Goal: Navigation & Orientation: Find specific page/section

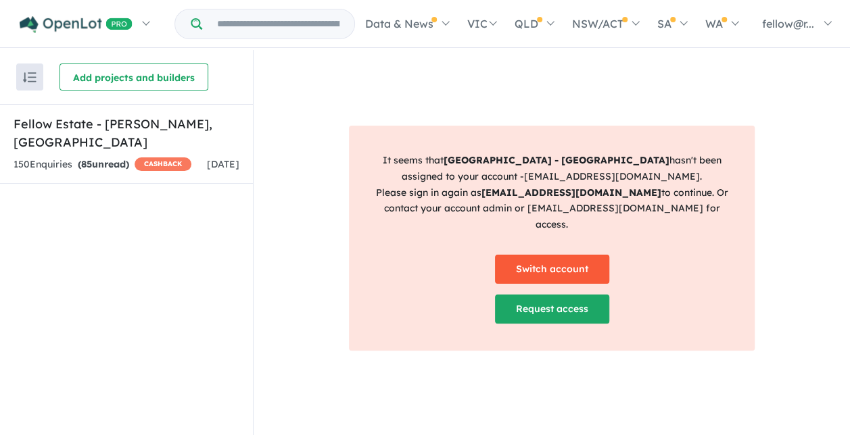
click at [564, 262] on link "Switch account" at bounding box center [552, 269] width 114 height 29
click at [570, 258] on link "Switch account" at bounding box center [552, 269] width 114 height 29
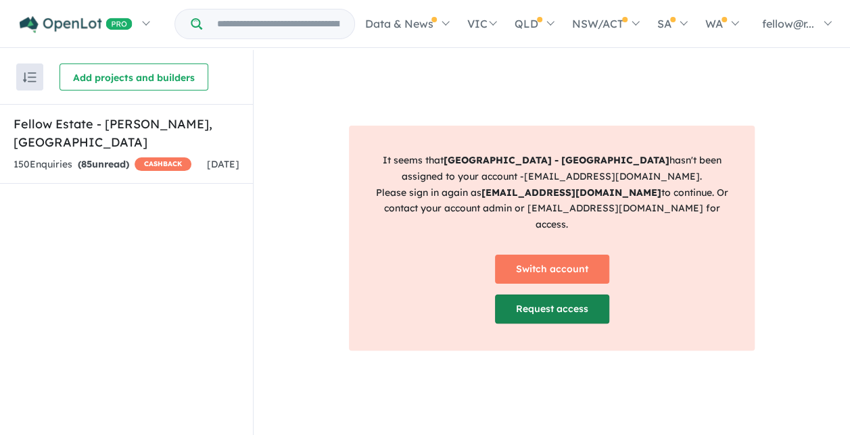
click at [515, 305] on link "Request access" at bounding box center [552, 309] width 114 height 29
click at [769, 137] on div "It seems that Camden Place Estate - Strathtulloh hasn't been assigned to your a…" at bounding box center [551, 243] width 596 height 387
click at [368, 68] on div "It seems that Camden Place Estate - Strathtulloh hasn't been assigned to your a…" at bounding box center [551, 243] width 596 height 387
click at [528, 120] on div "It seems that Camden Place Estate - Strathtulloh hasn't been assigned to your a…" at bounding box center [551, 243] width 596 height 387
click at [151, 187] on div "Recent enquiries first Most unread enquiries first Most enquiries first By name…" at bounding box center [126, 243] width 253 height 387
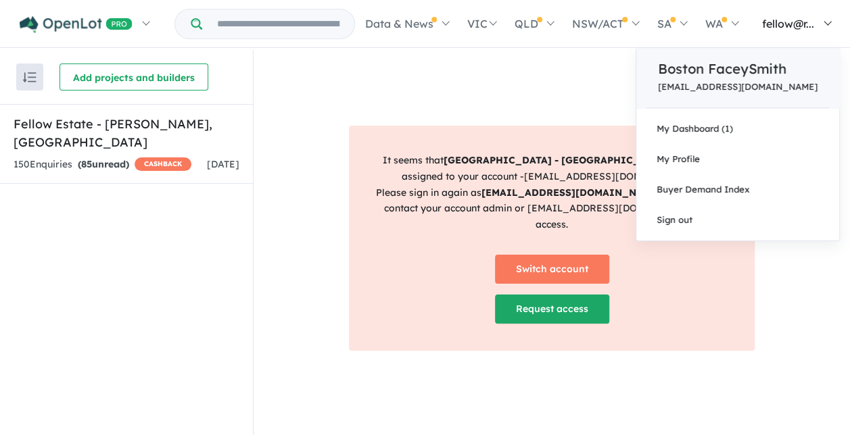
click at [775, 85] on p "[EMAIL_ADDRESS][DOMAIN_NAME]" at bounding box center [737, 87] width 159 height 10
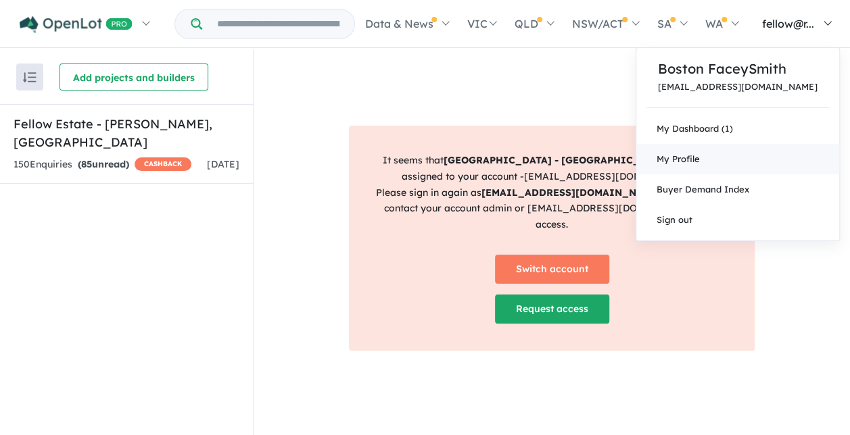
click at [699, 155] on span "My Profile" at bounding box center [677, 158] width 43 height 11
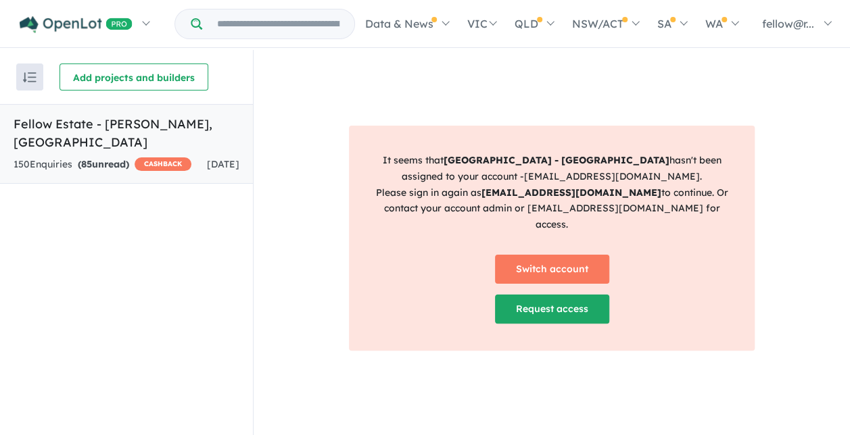
click at [131, 123] on h5 "Fellow Estate - Wollert , VIC" at bounding box center [127, 133] width 226 height 36
drag, startPoint x: 489, startPoint y: 201, endPoint x: 589, endPoint y: 204, distance: 100.1
click at [589, 199] on strong "vebi@rpmgrp.com.au" at bounding box center [571, 193] width 180 height 12
copy strong "vebi@rpmgrp.com.au"
click at [810, 232] on div "It seems that Camden Place Estate - Strathtulloh hasn't been assigned to your a…" at bounding box center [551, 243] width 596 height 387
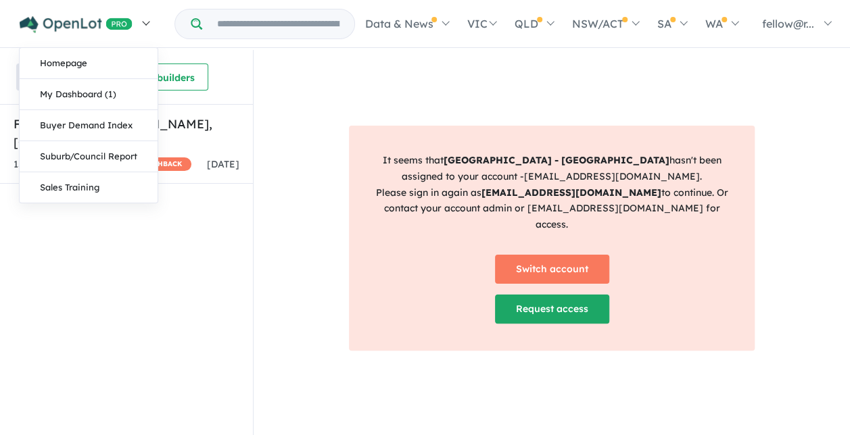
click at [146, 25] on link at bounding box center [84, 23] width 148 height 47
click at [84, 89] on link "My Dashboard (1)" at bounding box center [89, 94] width 138 height 31
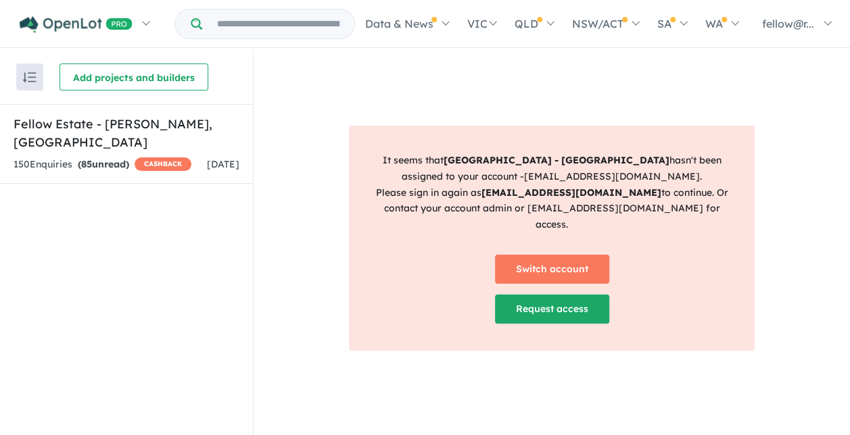
click at [245, 59] on div "Recent enquiries first Most unread enquiries first Most enquiries first By name…" at bounding box center [126, 77] width 253 height 54
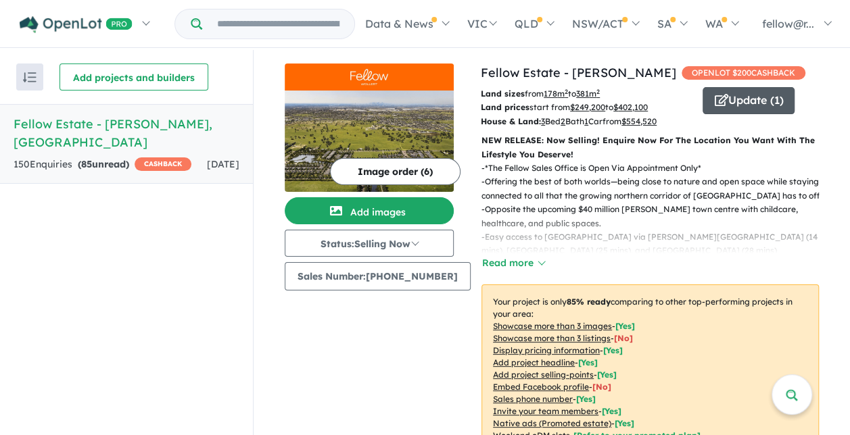
click at [731, 98] on button "Update ( 1 )" at bounding box center [748, 100] width 92 height 27
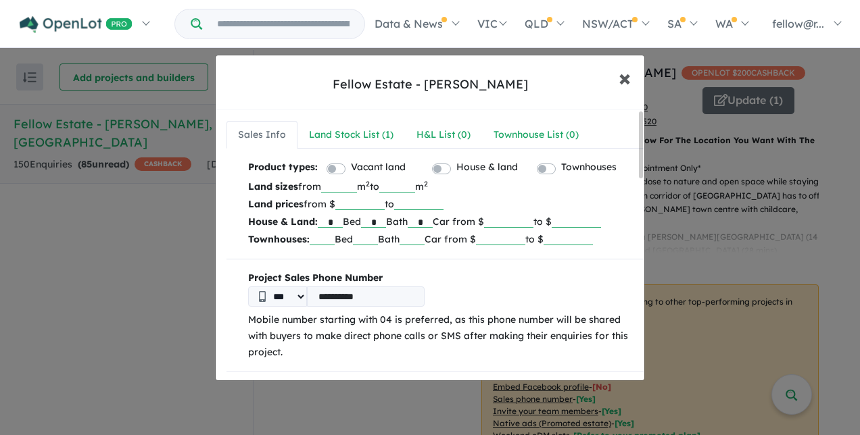
click at [624, 75] on span "×" at bounding box center [624, 77] width 12 height 29
